Goal: Task Accomplishment & Management: Use online tool/utility

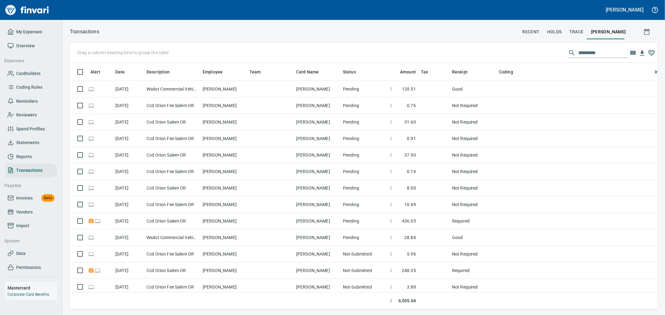
scroll to position [236, 577]
click at [27, 73] on span "Cardholders" at bounding box center [28, 74] width 24 height 8
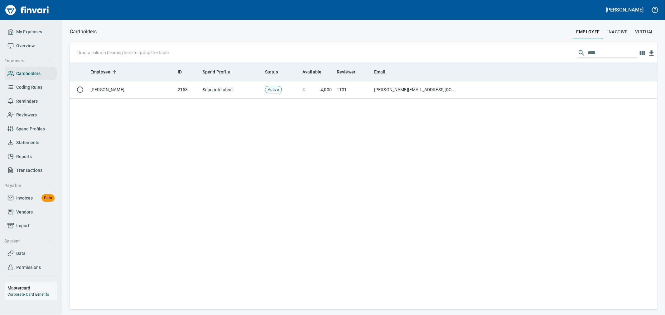
scroll to position [242, 582]
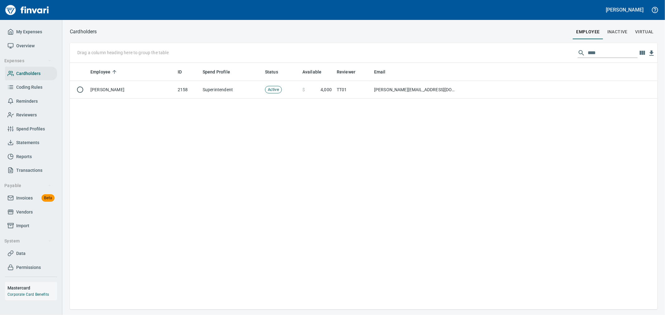
click at [605, 56] on input "****" at bounding box center [613, 53] width 50 height 10
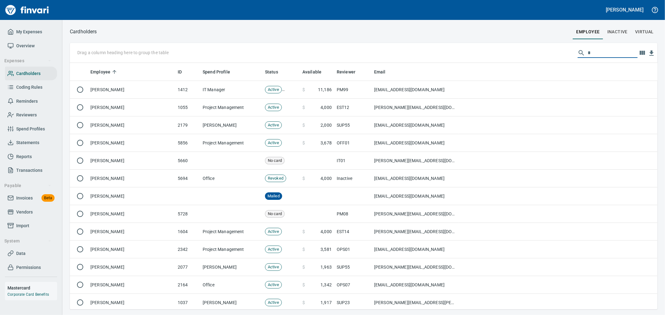
scroll to position [242, 577]
drag, startPoint x: 593, startPoint y: 51, endPoint x: 513, endPoint y: 44, distance: 79.5
click at [514, 42] on div "Cardholders employee Inactive virtual Drag a column heading here to group the t…" at bounding box center [363, 168] width 603 height 282
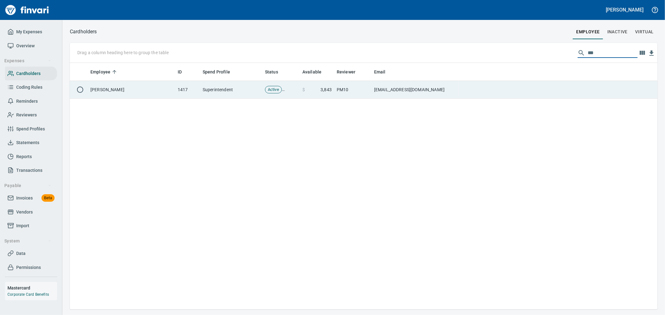
type input "***"
click at [449, 98] on td "[EMAIL_ADDRESS][DOMAIN_NAME]" at bounding box center [415, 90] width 87 height 18
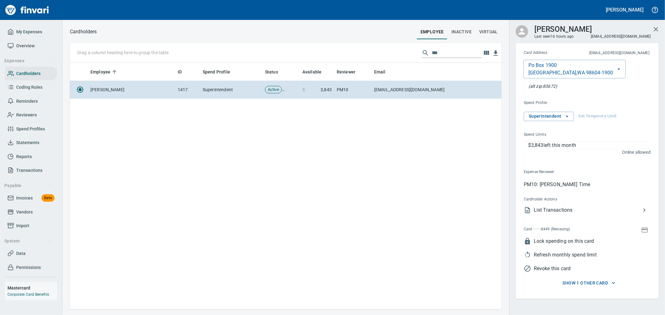
click at [590, 281] on span "Show 1 other card" at bounding box center [588, 284] width 129 height 8
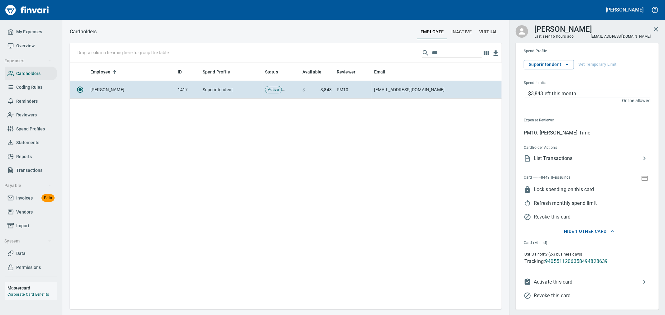
scroll to position [242, 426]
drag, startPoint x: 660, startPoint y: 28, endPoint x: 611, endPoint y: 40, distance: 50.4
click at [660, 28] on button "button" at bounding box center [655, 29] width 15 height 15
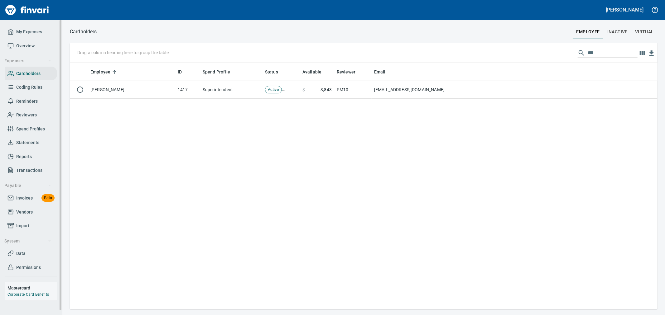
scroll to position [242, 581]
click at [33, 200] on span "Invoices Beta" at bounding box center [30, 199] width 47 height 8
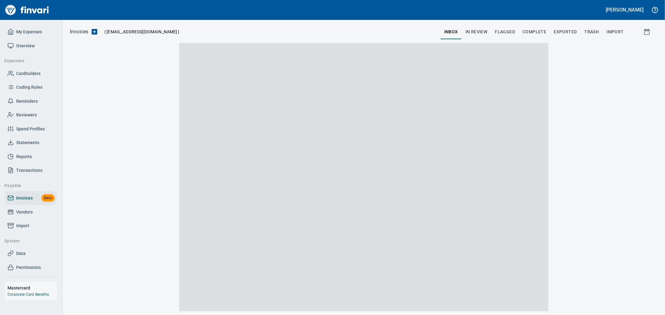
click at [531, 33] on span "Complete" at bounding box center [534, 32] width 24 height 8
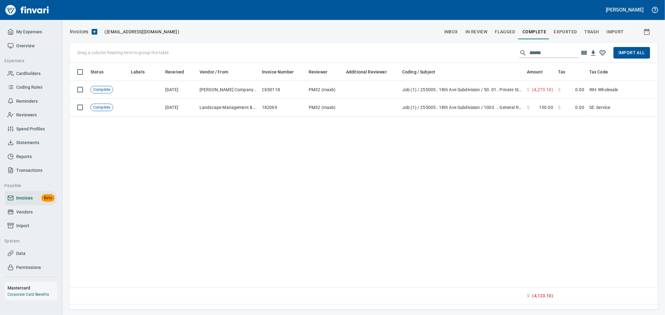
scroll to position [236, 582]
click at [555, 49] on input "******" at bounding box center [554, 53] width 50 height 10
paste input "*****"
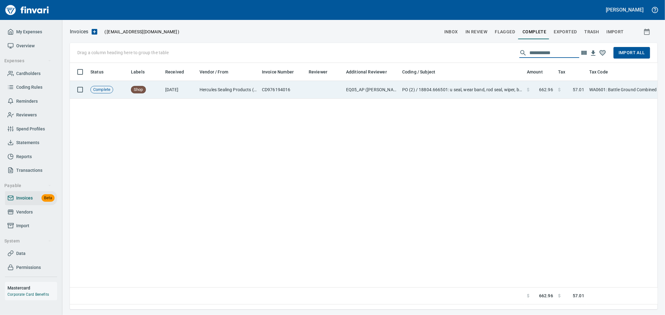
type input "**********"
click at [480, 95] on td "PO (2) / 18804.666501: u seal, wear band, rod seal, wiper, backer / 1: u seal, …" at bounding box center [462, 90] width 125 height 18
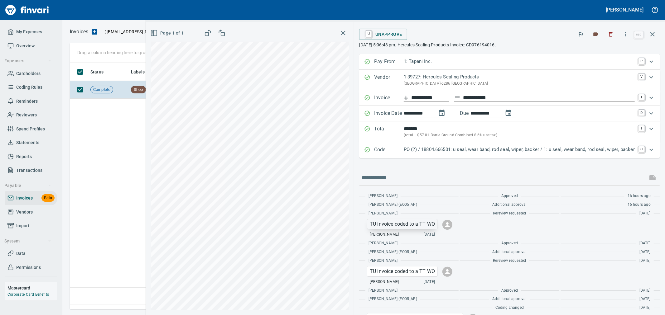
scroll to position [236, 582]
click at [416, 225] on p "TU invoice coded to a TT WO" at bounding box center [402, 224] width 65 height 7
click at [420, 236] on span "Copy Message" at bounding box center [441, 237] width 60 height 7
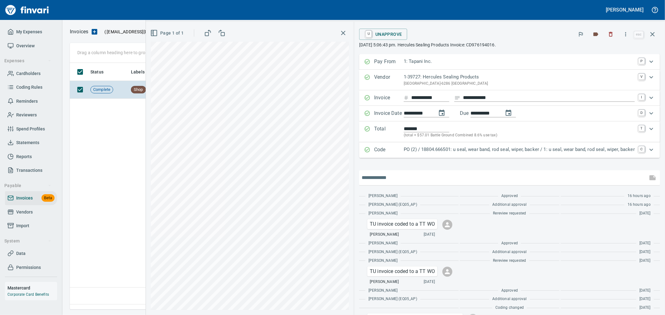
click at [397, 182] on input "text" at bounding box center [503, 178] width 283 height 10
click at [384, 178] on input "text" at bounding box center [503, 178] width 283 height 10
paste input "**********"
type input "**********"
click at [649, 176] on icon "button" at bounding box center [652, 178] width 6 height 5
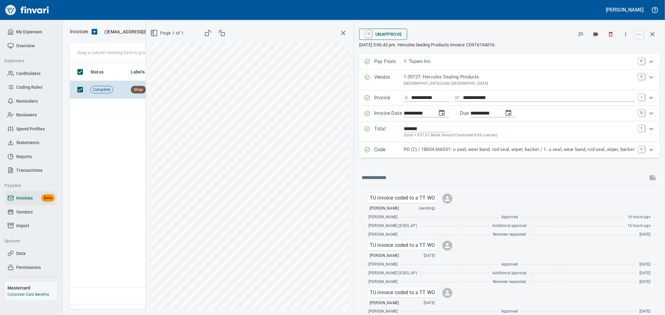
click at [383, 35] on span "U Unapprove" at bounding box center [383, 34] width 38 height 11
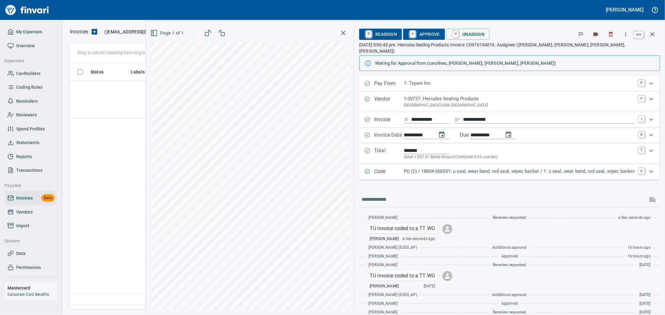
click at [653, 35] on icon "button" at bounding box center [652, 34] width 7 height 7
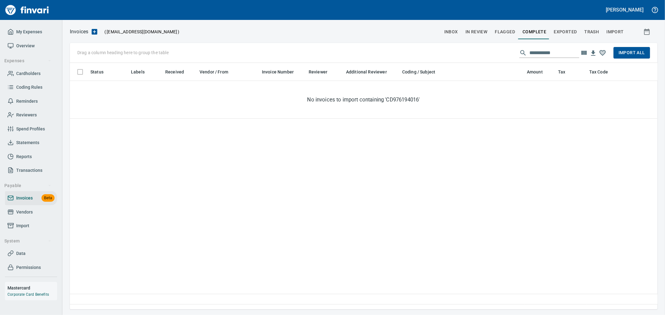
scroll to position [236, 582]
click at [535, 57] on input "**********" at bounding box center [554, 53] width 50 height 10
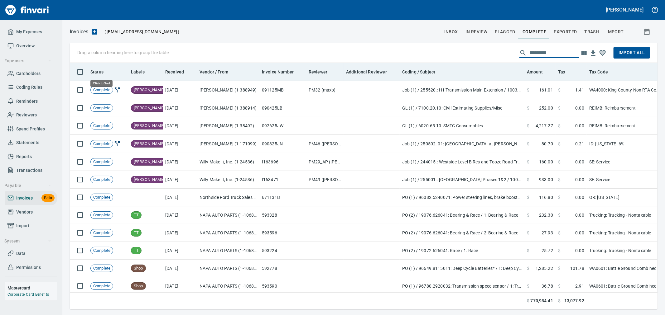
scroll to position [236, 577]
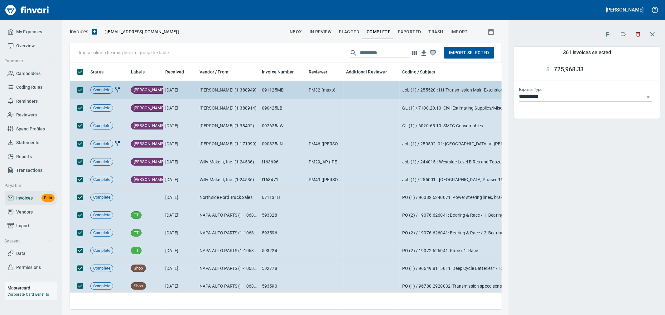
scroll to position [236, 421]
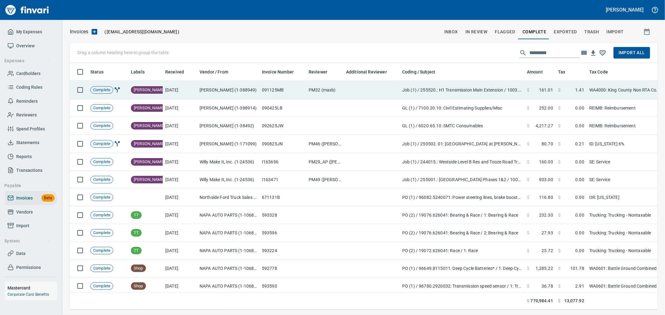
scroll to position [236, 577]
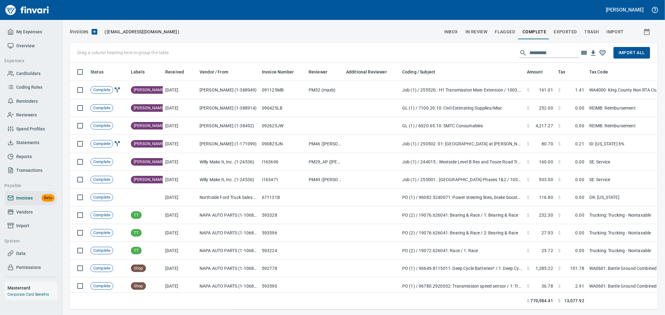
click at [623, 54] on span "Import All" at bounding box center [631, 53] width 26 height 8
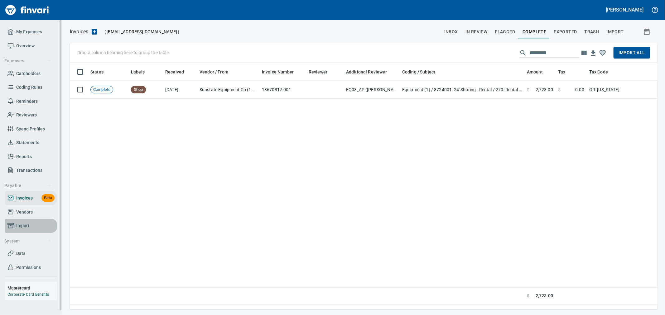
click at [34, 225] on span "Import" at bounding box center [30, 226] width 47 height 8
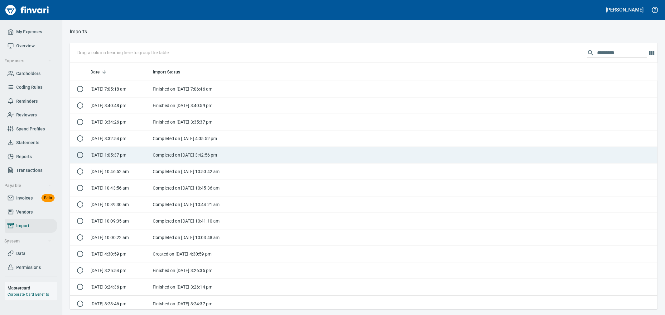
scroll to position [242, 577]
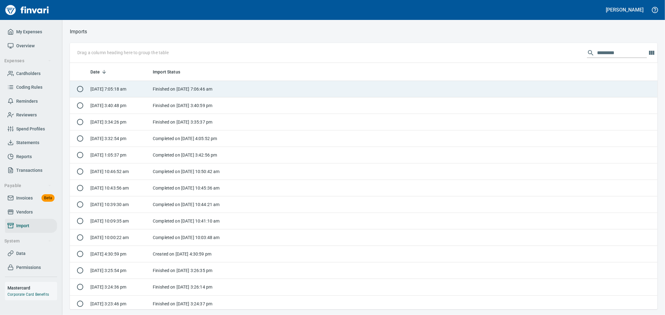
click at [208, 90] on td "Finished on [DATE] 7:06:46 am" at bounding box center [189, 89] width 78 height 17
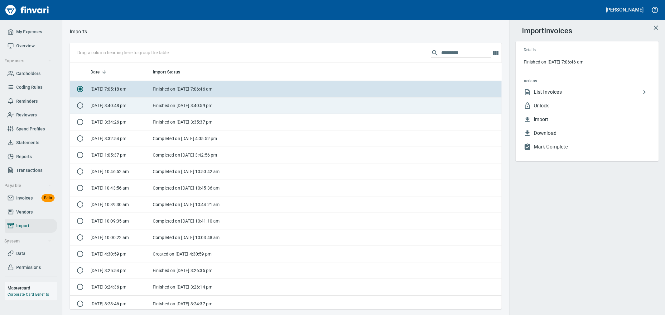
scroll to position [242, 421]
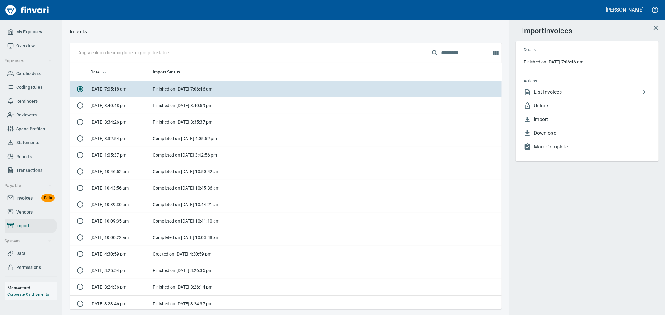
click at [555, 105] on span "Unlock" at bounding box center [592, 105] width 117 height 7
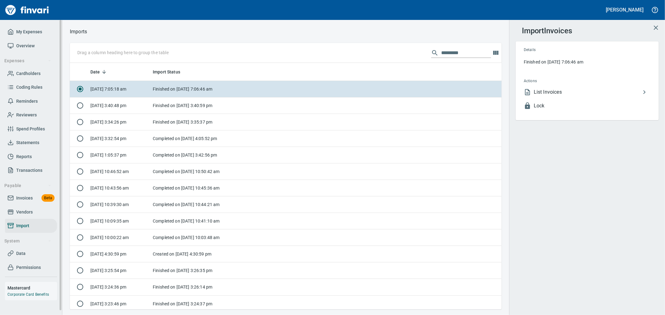
drag, startPoint x: 29, startPoint y: 197, endPoint x: 32, endPoint y: 198, distance: 3.3
click at [29, 197] on span "Invoices" at bounding box center [24, 199] width 17 height 8
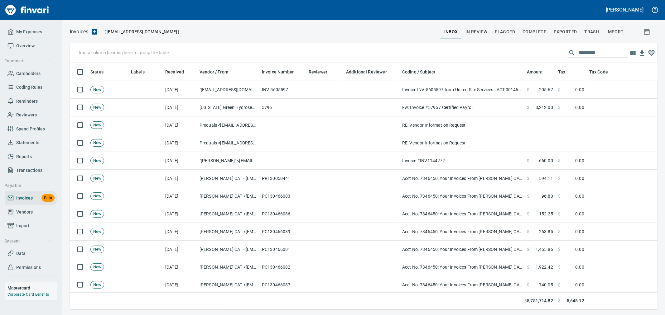
click at [537, 33] on span "Complete" at bounding box center [534, 32] width 24 height 8
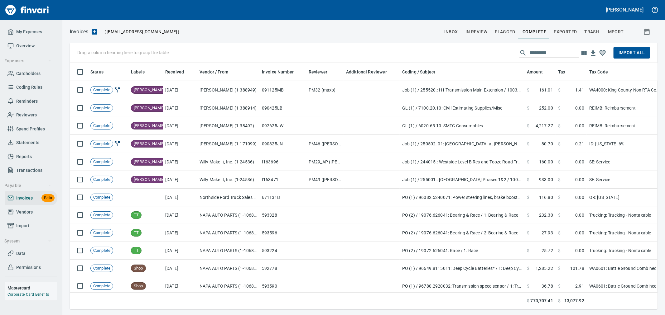
scroll to position [236, 577]
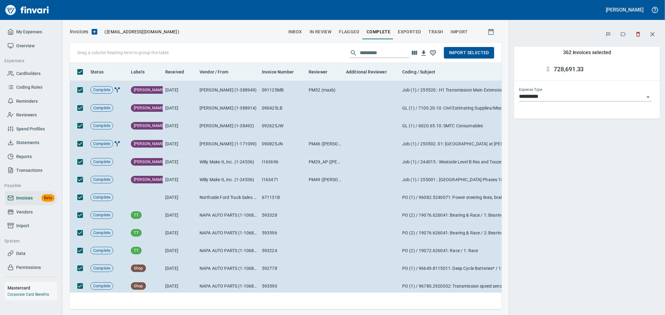
scroll to position [236, 421]
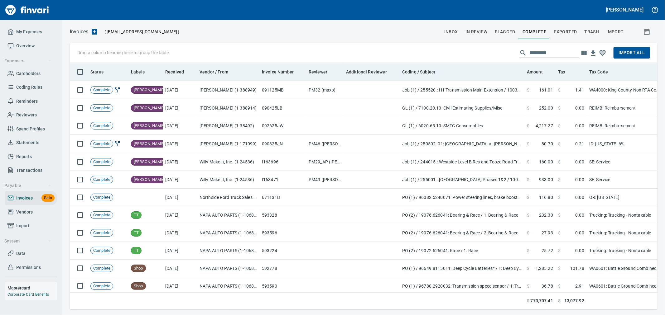
scroll to position [236, 576]
click at [172, 75] on span "Received" at bounding box center [174, 71] width 19 height 7
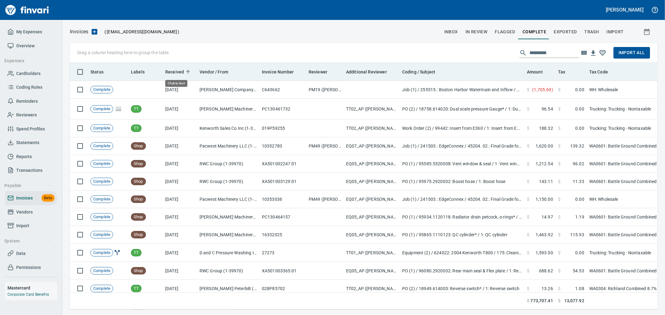
click at [172, 75] on span "Received" at bounding box center [174, 71] width 19 height 7
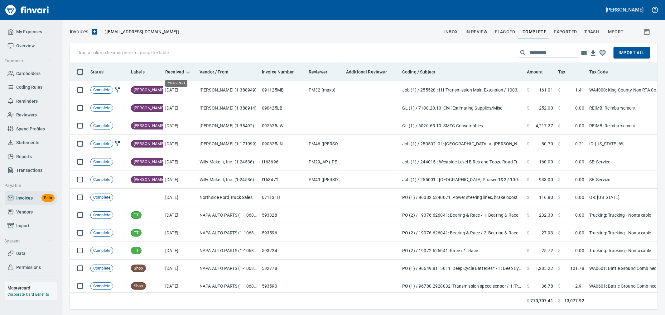
click at [179, 71] on span "Received" at bounding box center [174, 71] width 19 height 7
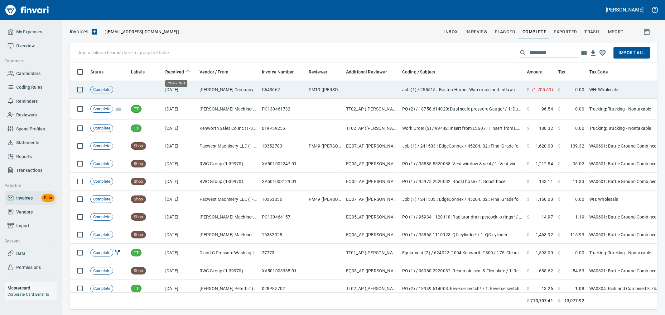
scroll to position [236, 577]
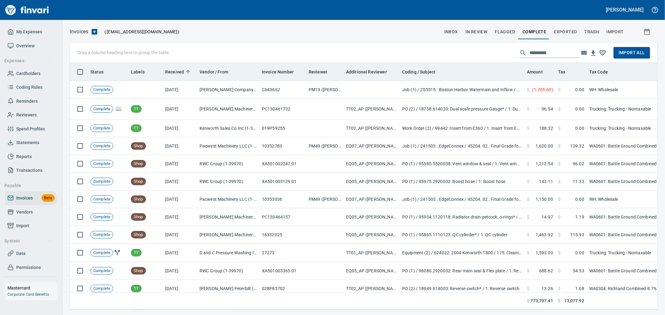
click at [176, 71] on span "Received" at bounding box center [174, 71] width 19 height 7
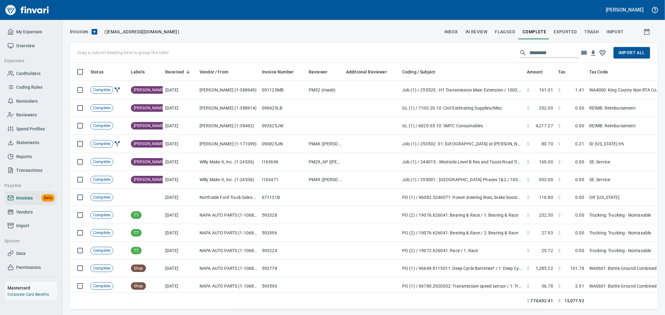
click at [582, 51] on icon "button" at bounding box center [583, 52] width 7 height 7
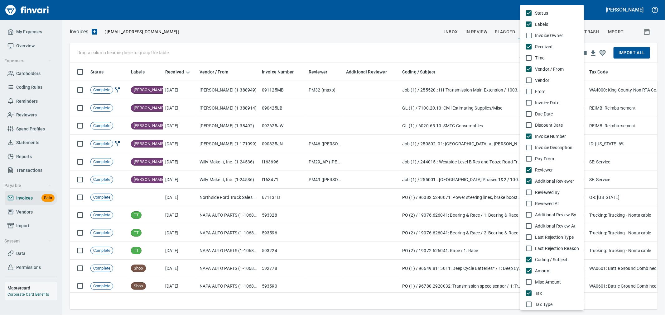
click at [584, 52] on li "Time" at bounding box center [552, 57] width 64 height 11
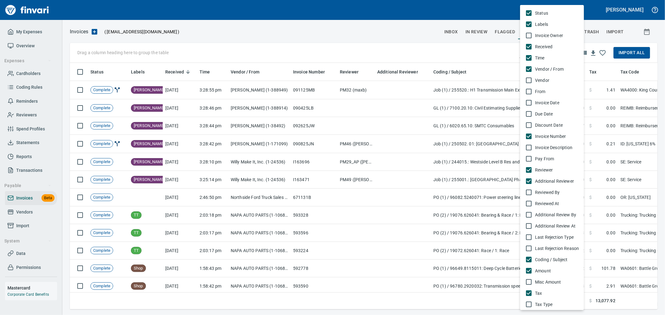
click at [541, 102] on span "Invoice Date" at bounding box center [557, 103] width 44 height 6
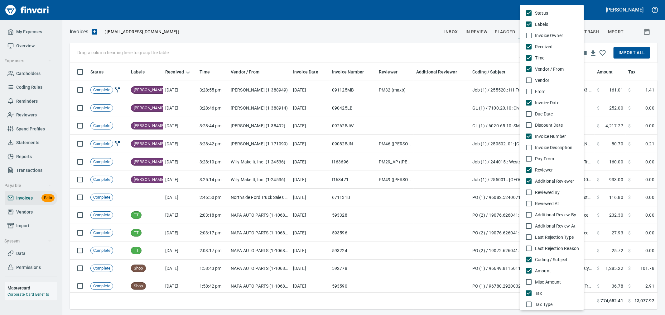
click at [364, 49] on div at bounding box center [332, 157] width 665 height 315
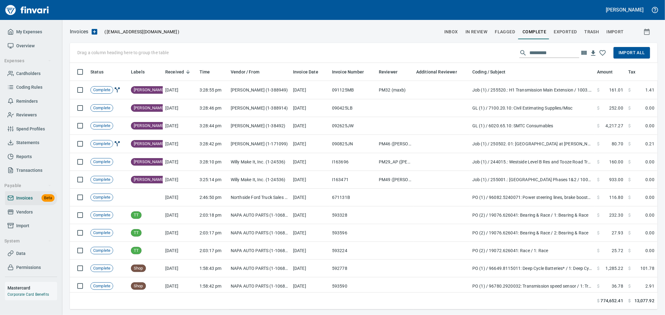
click at [407, 33] on div "Status Labels Invoice Owner Received Time Vendor / From Vendor From Invoice Dat…" at bounding box center [332, 157] width 665 height 315
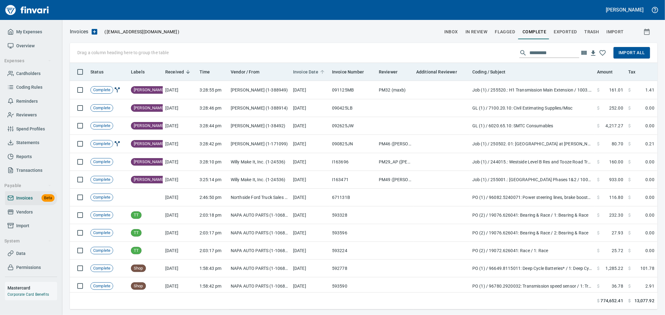
click at [309, 73] on span "Invoice Date" at bounding box center [305, 71] width 25 height 7
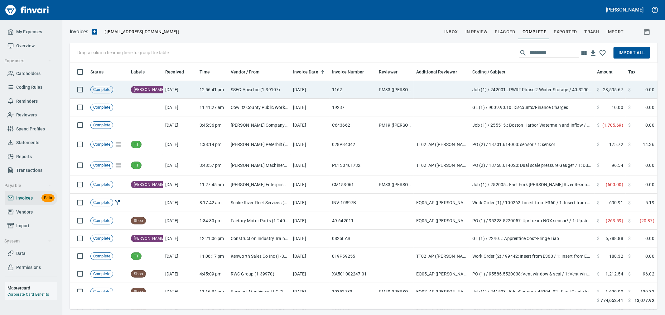
click at [310, 92] on td "[DATE]" at bounding box center [310, 90] width 39 height 18
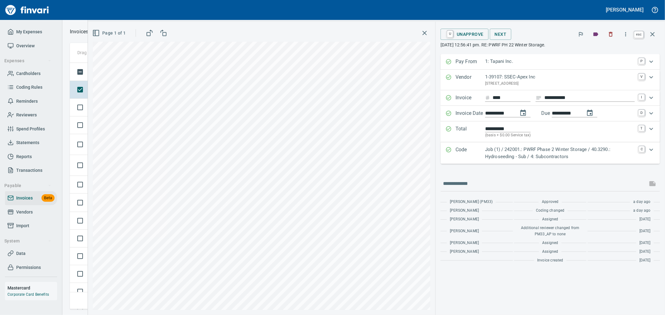
scroll to position [236, 577]
click at [648, 38] on button "button" at bounding box center [652, 34] width 15 height 15
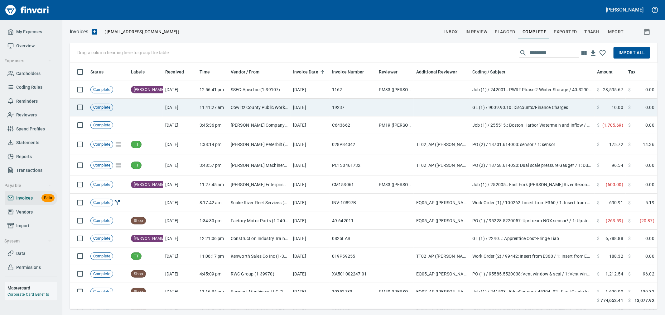
scroll to position [236, 577]
click at [307, 108] on td "[DATE]" at bounding box center [310, 108] width 39 height 18
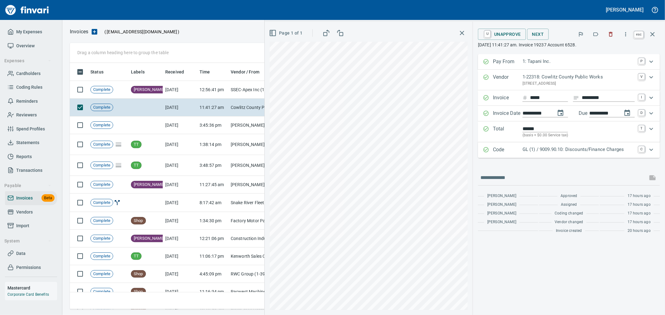
scroll to position [236, 577]
click at [651, 33] on icon "button" at bounding box center [652, 34] width 7 height 7
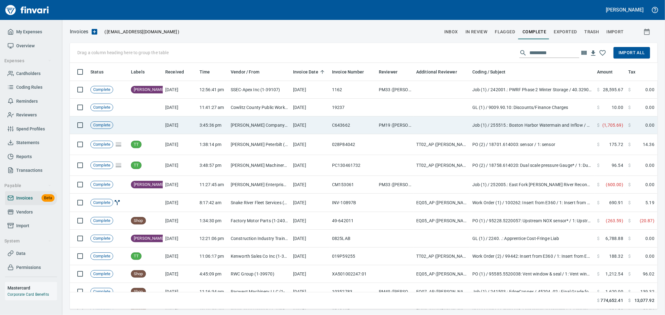
scroll to position [236, 577]
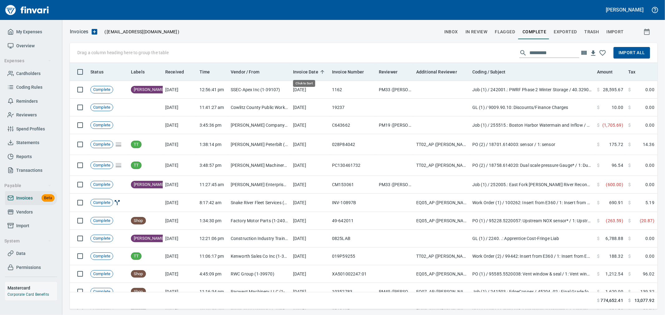
click at [310, 74] on span "Invoice Date" at bounding box center [305, 71] width 25 height 7
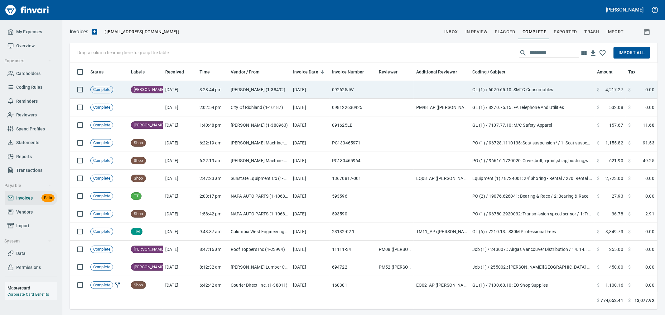
scroll to position [236, 577]
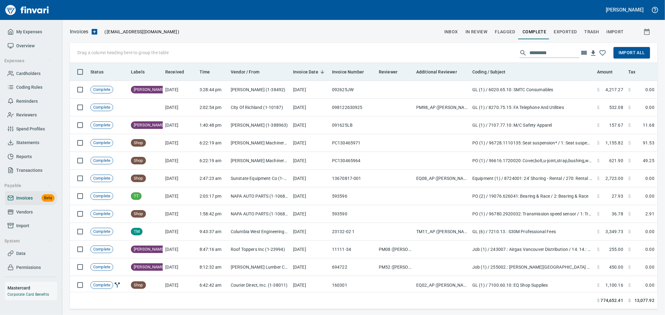
click at [301, 72] on span "Invoice Date" at bounding box center [305, 71] width 25 height 7
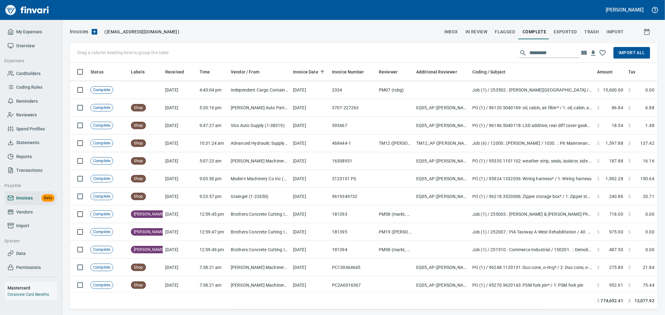
scroll to position [485, 0]
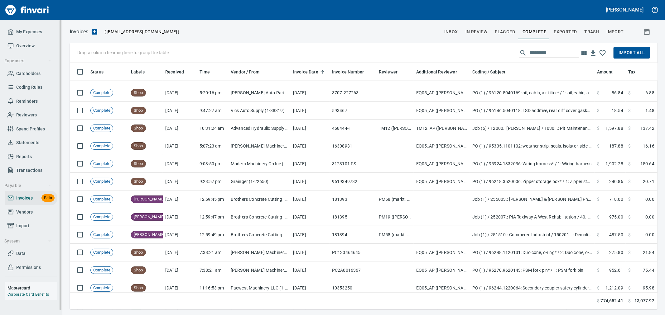
click at [39, 254] on span "Data" at bounding box center [30, 254] width 47 height 8
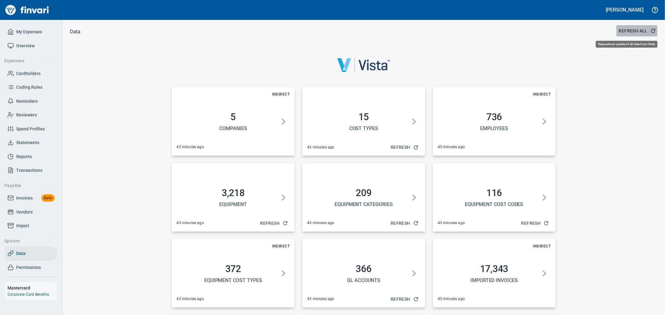
click at [635, 30] on span "Refresh All" at bounding box center [637, 31] width 36 height 8
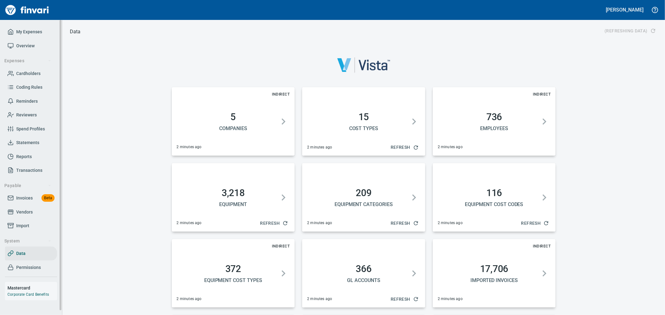
click at [26, 229] on span "Import" at bounding box center [22, 226] width 13 height 8
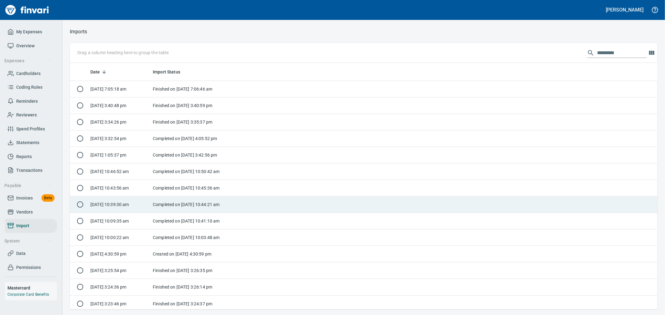
scroll to position [242, 577]
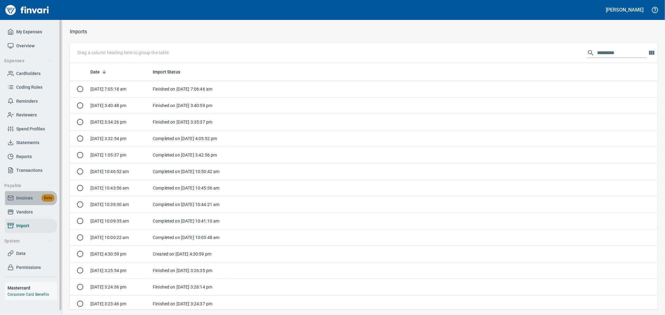
click at [29, 201] on span "Invoices" at bounding box center [24, 199] width 17 height 8
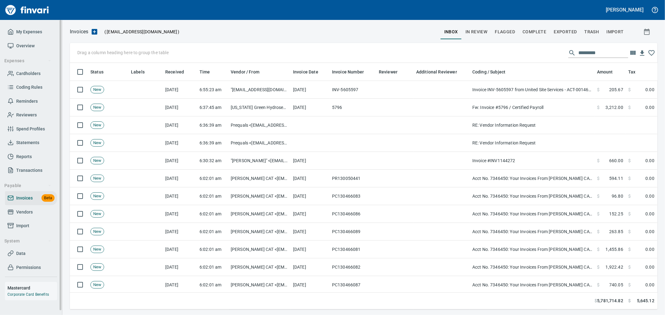
scroll to position [236, 577]
click at [537, 31] on span "Complete" at bounding box center [534, 32] width 24 height 8
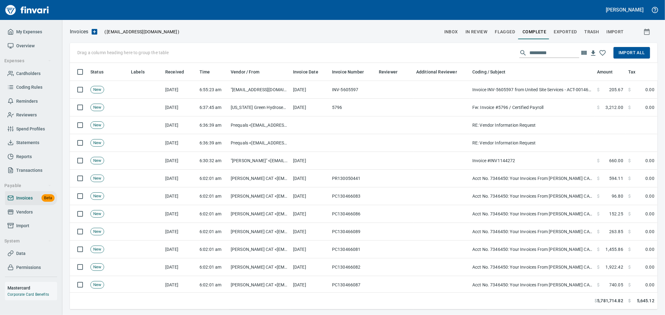
scroll to position [236, 577]
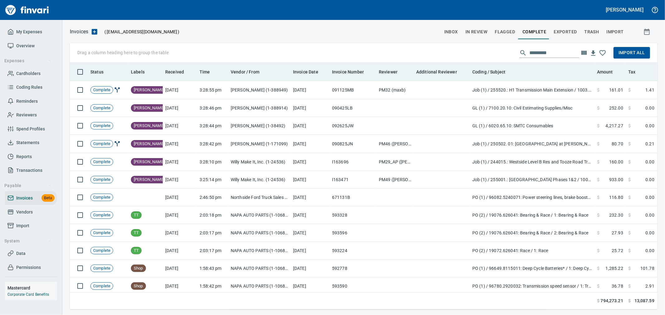
click at [306, 76] on th "Invoice Date" at bounding box center [310, 72] width 39 height 18
click at [309, 71] on span "Invoice Date" at bounding box center [305, 71] width 25 height 7
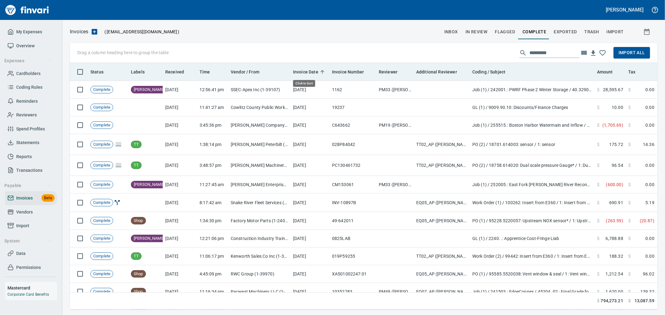
click at [309, 71] on span "Invoice Date" at bounding box center [305, 71] width 25 height 7
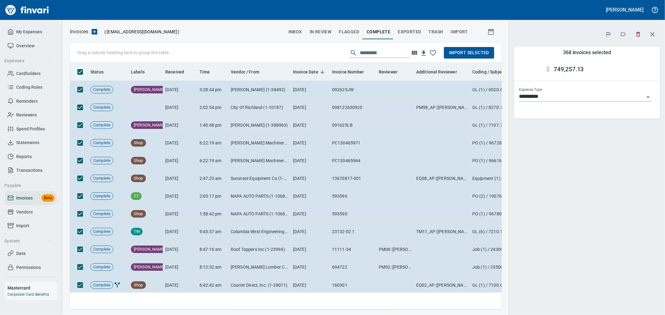
scroll to position [236, 421]
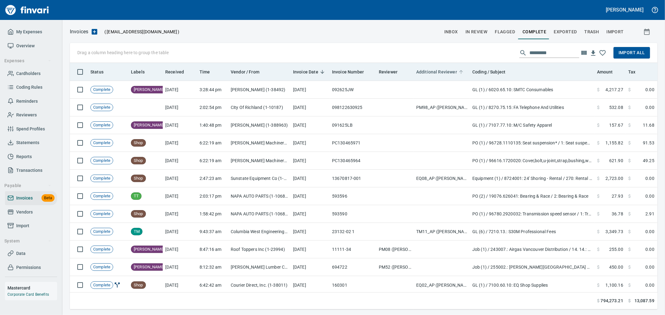
scroll to position [236, 576]
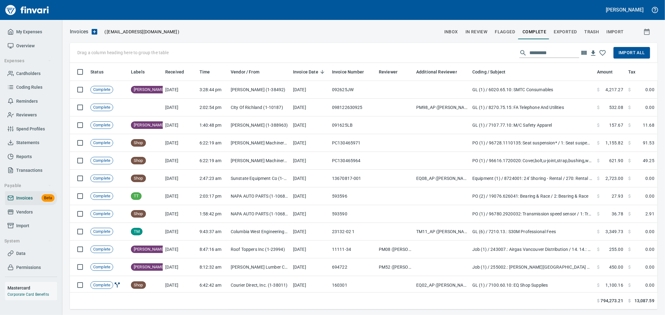
click at [623, 54] on span "Import All" at bounding box center [631, 53] width 26 height 8
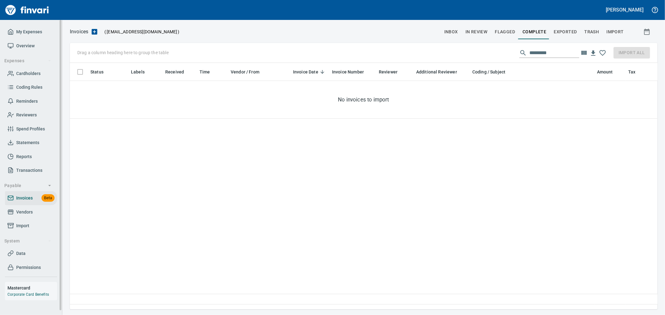
scroll to position [236, 582]
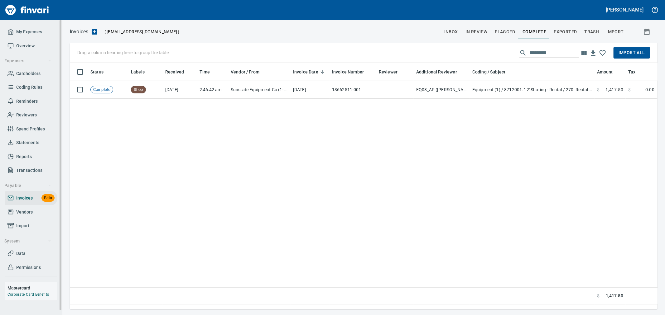
click at [47, 75] on span "Cardholders" at bounding box center [30, 74] width 47 height 8
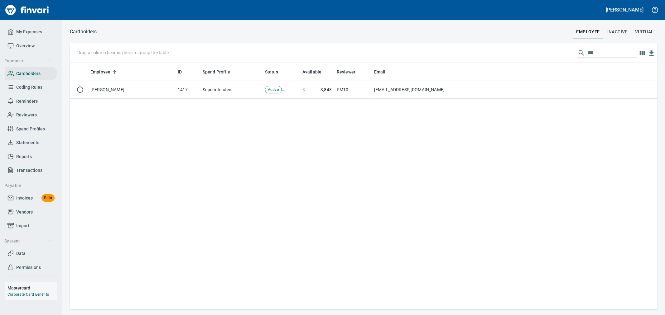
scroll to position [242, 582]
click at [434, 54] on div "Drag a column heading here to group the table ***" at bounding box center [364, 53] width 588 height 20
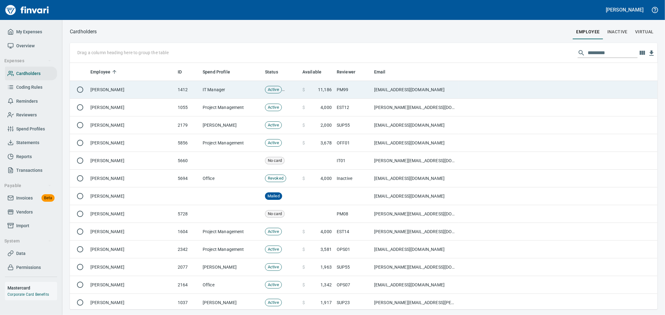
click at [219, 91] on td "IT Manager" at bounding box center [231, 90] width 62 height 18
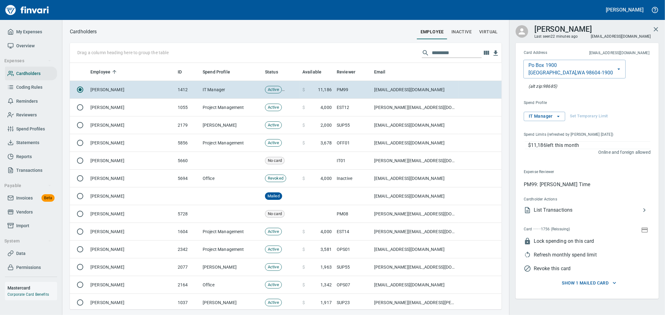
scroll to position [242, 421]
click at [560, 207] on span "List Transactions" at bounding box center [587, 210] width 107 height 7
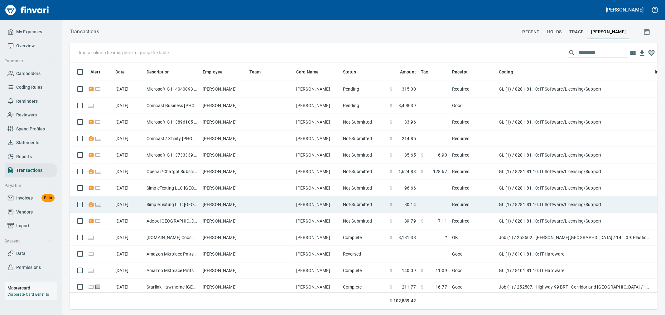
scroll to position [236, 577]
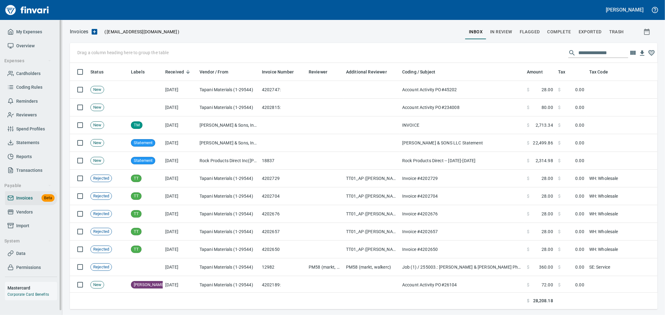
scroll to position [236, 577]
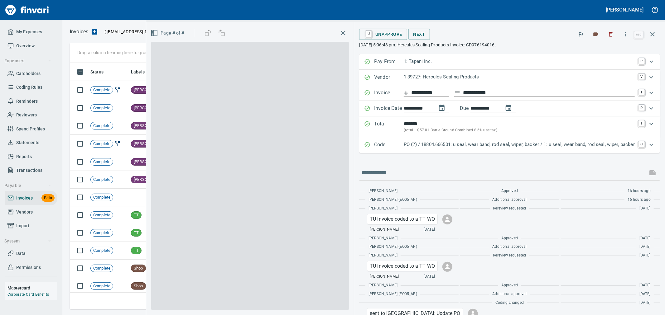
scroll to position [236, 577]
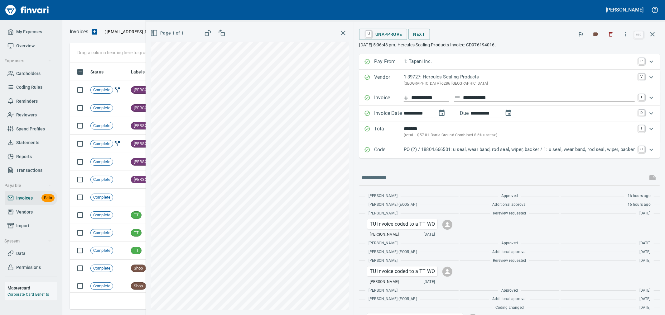
click at [436, 98] on input "**********" at bounding box center [430, 98] width 38 height 8
drag, startPoint x: 438, startPoint y: 98, endPoint x: 406, endPoint y: 98, distance: 32.1
click at [411, 98] on input "**********" at bounding box center [430, 98] width 38 height 8
